Goal: Information Seeking & Learning: Check status

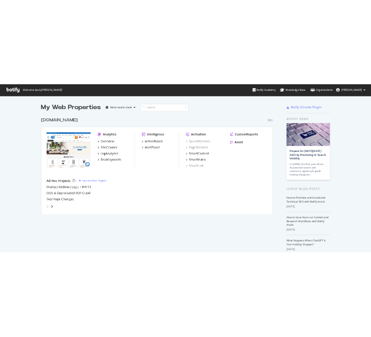
scroll to position [329, 729]
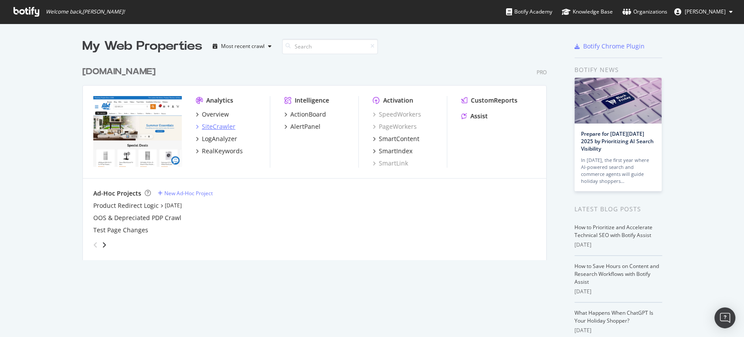
click at [213, 122] on div "SiteCrawler" at bounding box center [219, 126] width 34 height 9
